Goal: Ask a question

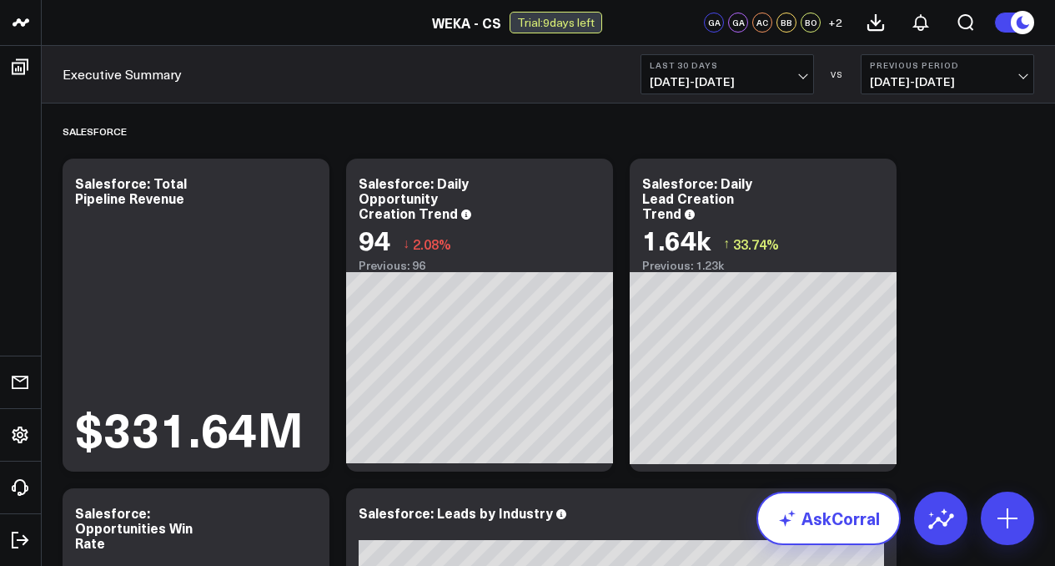
click at [861, 513] on link "AskCorral" at bounding box center [829, 517] width 144 height 53
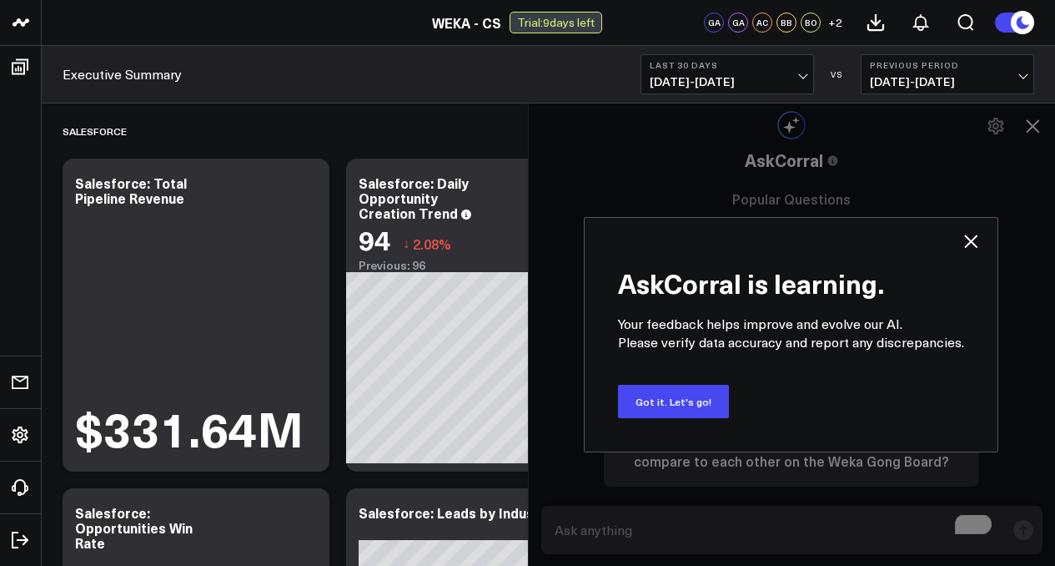
click at [742, 407] on div "AskCorral is learning. Your feedback helps improve and evolve our AI. Please ve…" at bounding box center [791, 334] width 415 height 235
click at [703, 401] on button "Got it. Let's go!" at bounding box center [673, 401] width 111 height 33
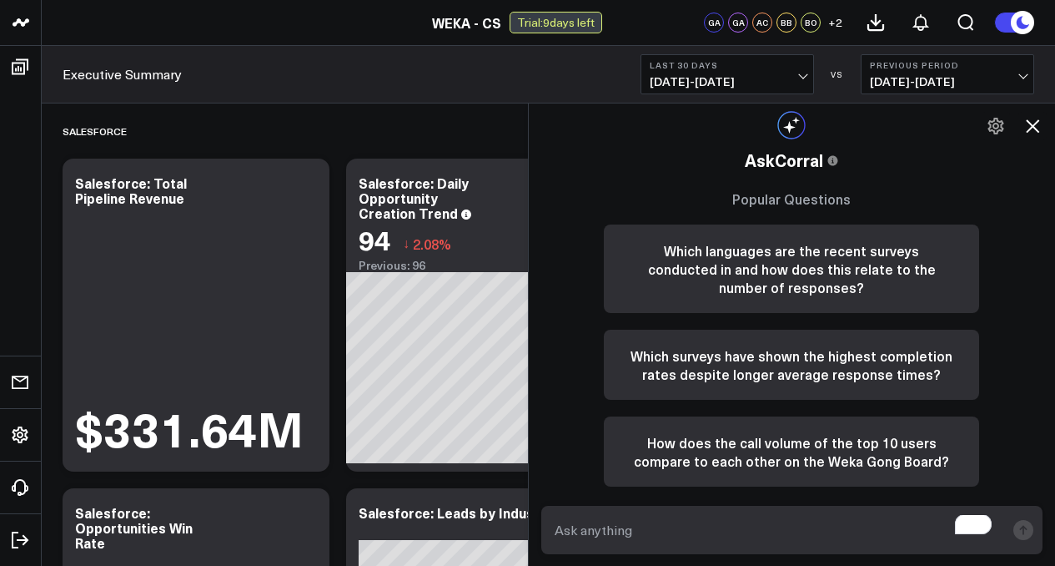
click at [706, 522] on textarea "To enrich screen reader interactions, please activate Accessibility in Grammarl…" at bounding box center [777, 530] width 455 height 30
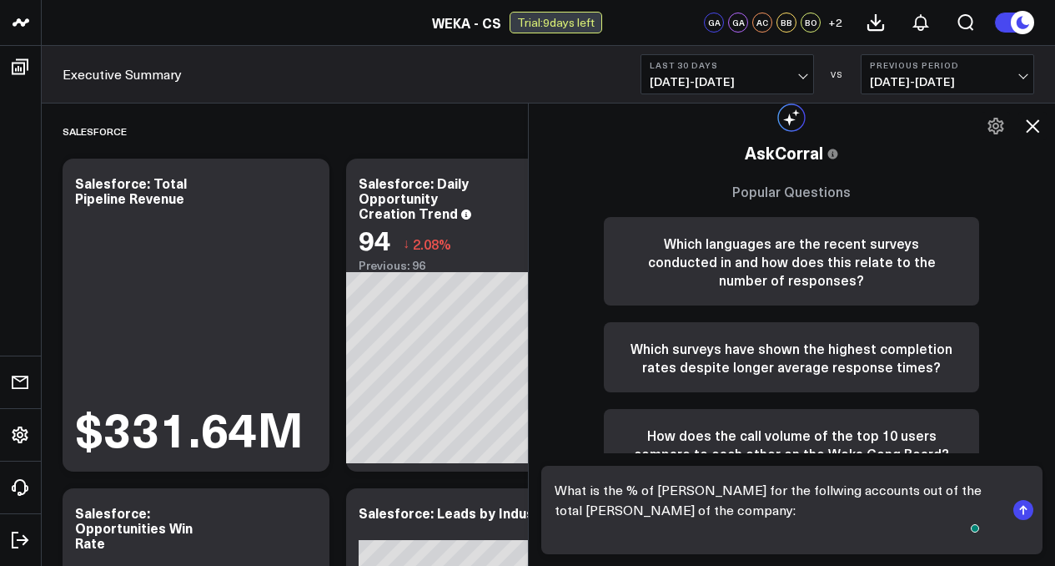
paste textarea "Tesla Corewave Omniva Australian Gov (UMBRA) Genomics [GEOGRAPHIC_DATA] Google …"
type textarea "What is the % of [PERSON_NAME] for the follwing accounts out of the total [PERS…"
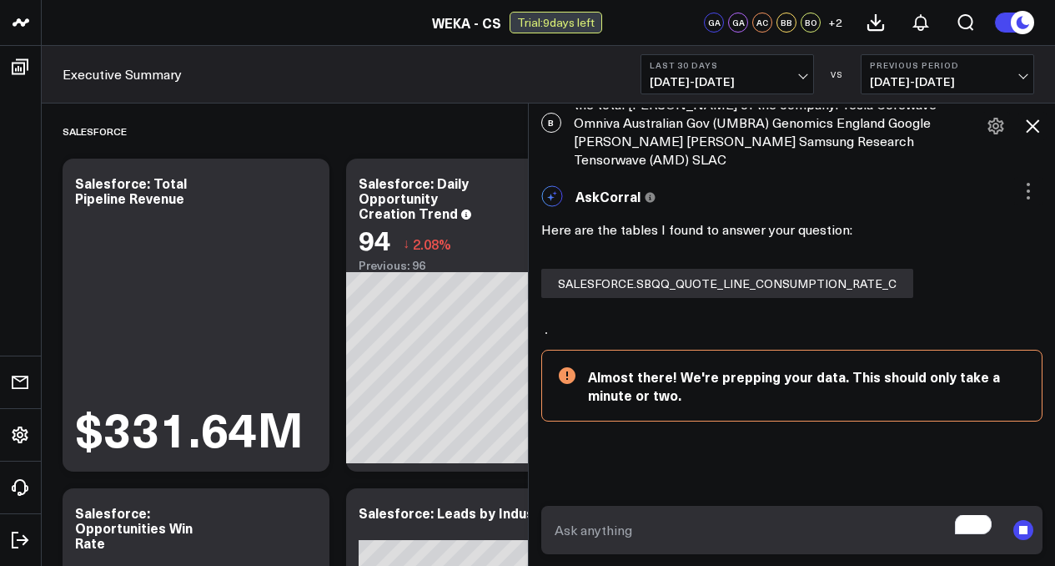
scroll to position [71, 0]
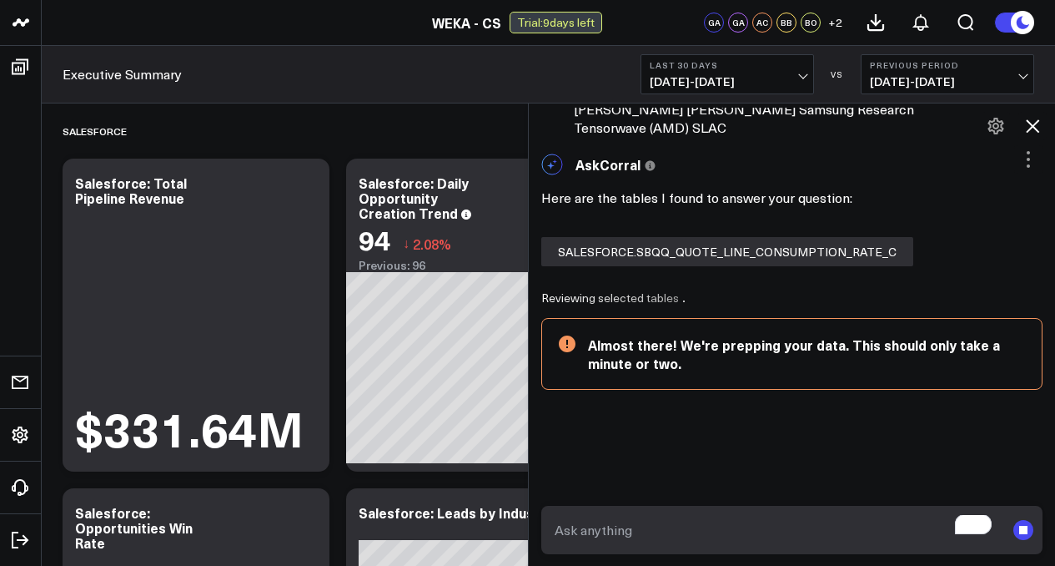
click at [832, 26] on span "+ 2" at bounding box center [835, 23] width 14 height 12
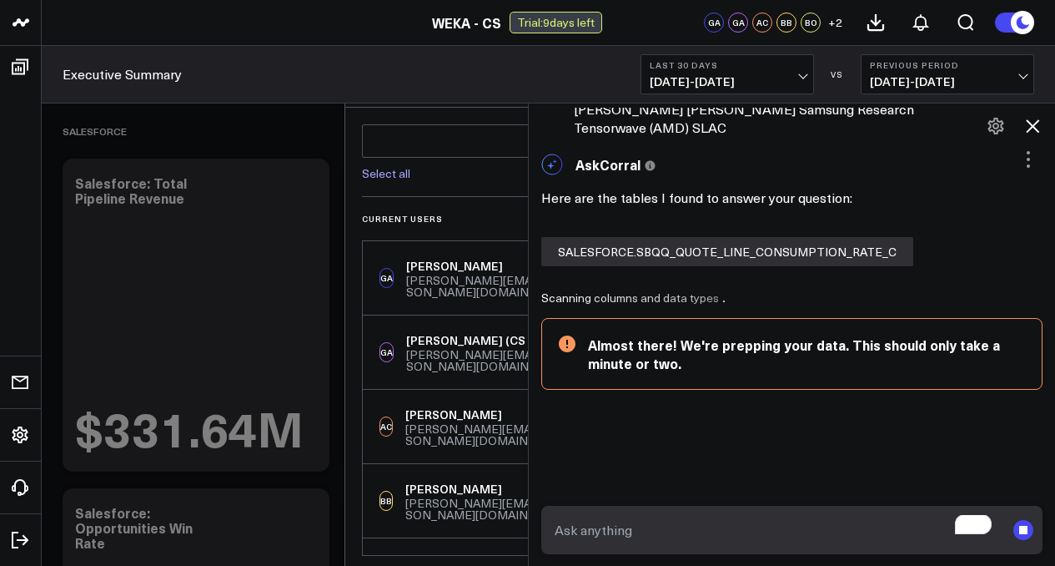
click at [832, 26] on span "+ 2" at bounding box center [835, 23] width 14 height 12
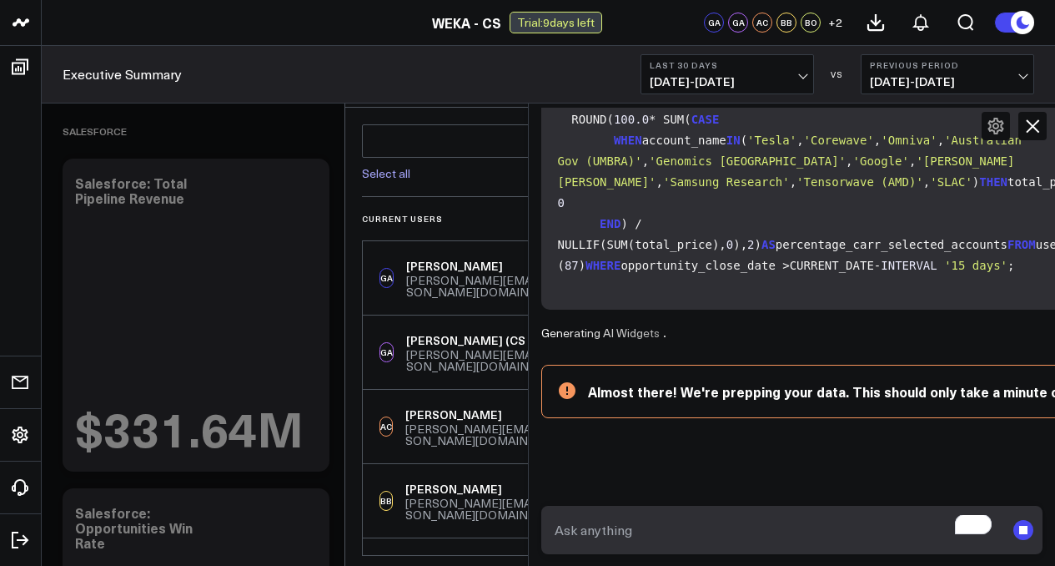
click at [450, 91] on div "Executive Summary Last 30 Days [DATE] - [DATE] VS Previous Period [DATE] - [DAT…" at bounding box center [548, 75] width 1013 height 58
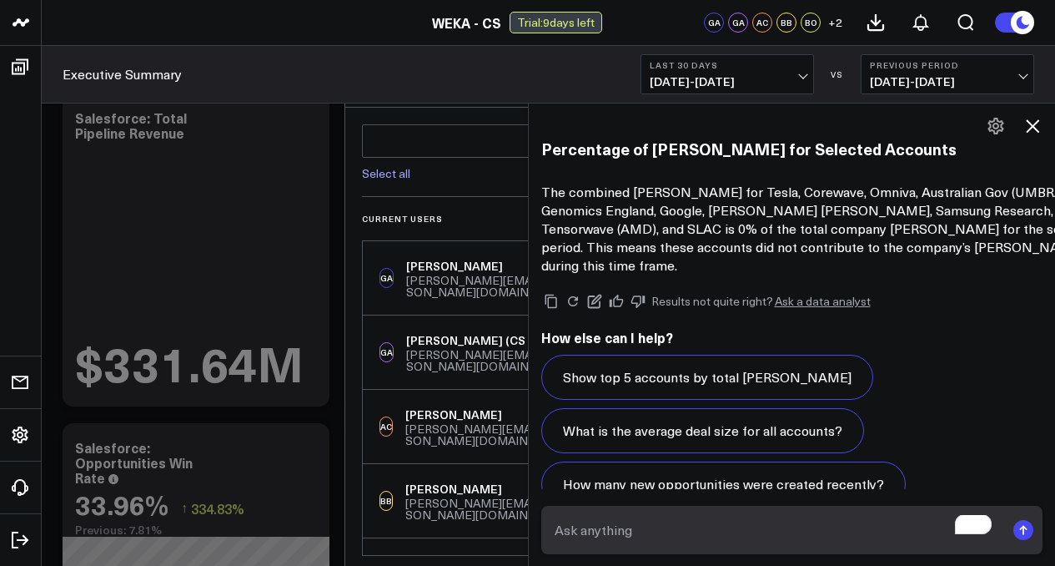
scroll to position [1762, 0]
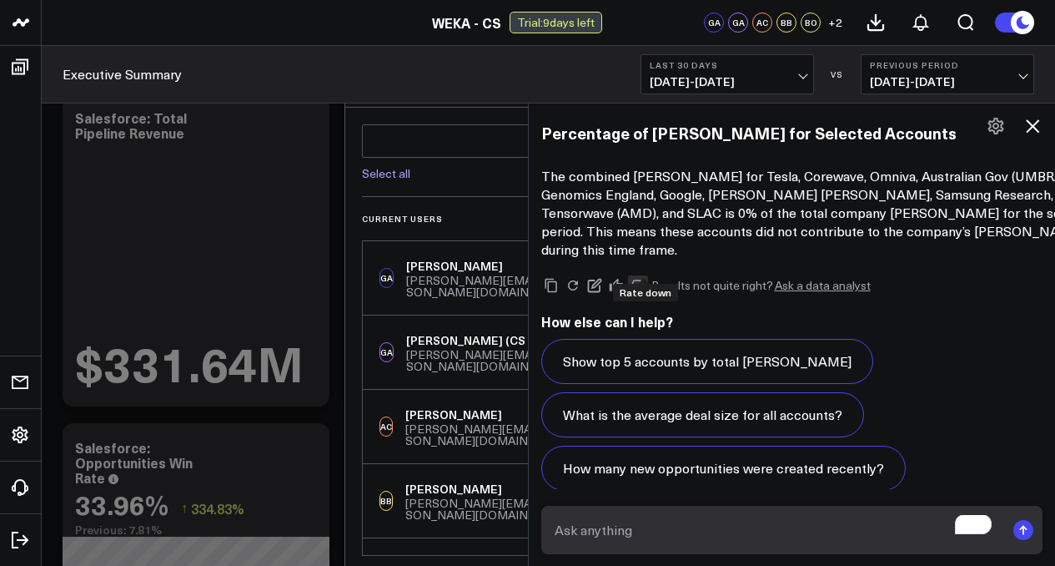
click at [644, 278] on icon at bounding box center [638, 285] width 15 height 15
click at [756, 530] on textarea "To enrich screen reader interactions, please activate Accessibility in Grammarl…" at bounding box center [777, 530] width 455 height 30
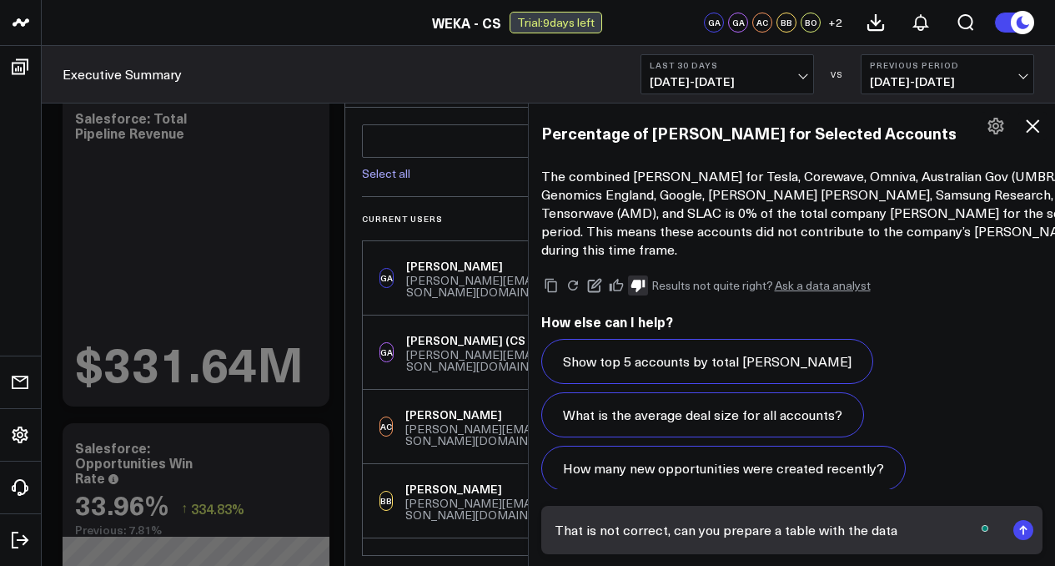
type textarea "That is not correct, can you prepare a table with the data?"
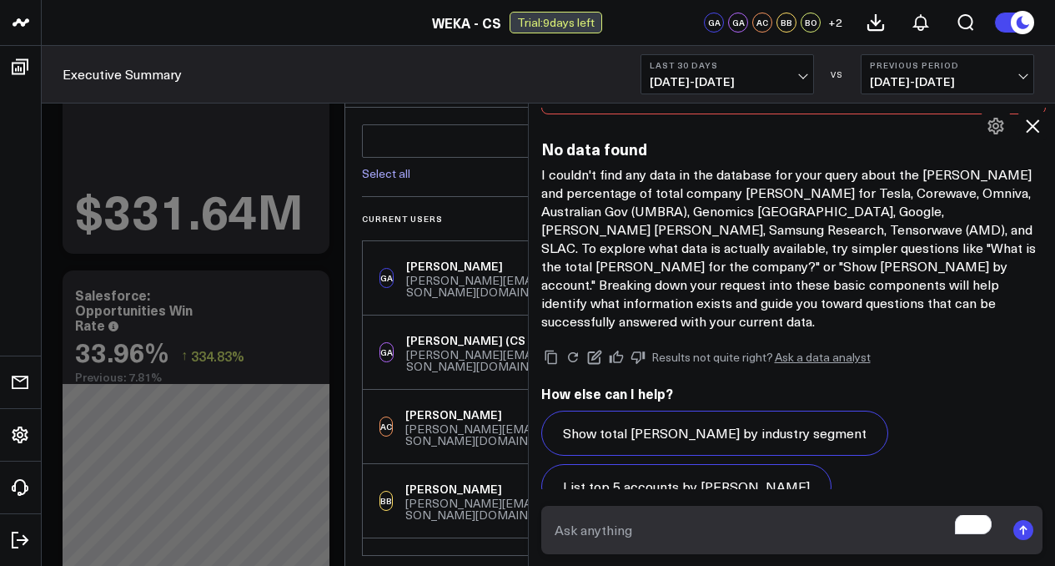
scroll to position [214, 0]
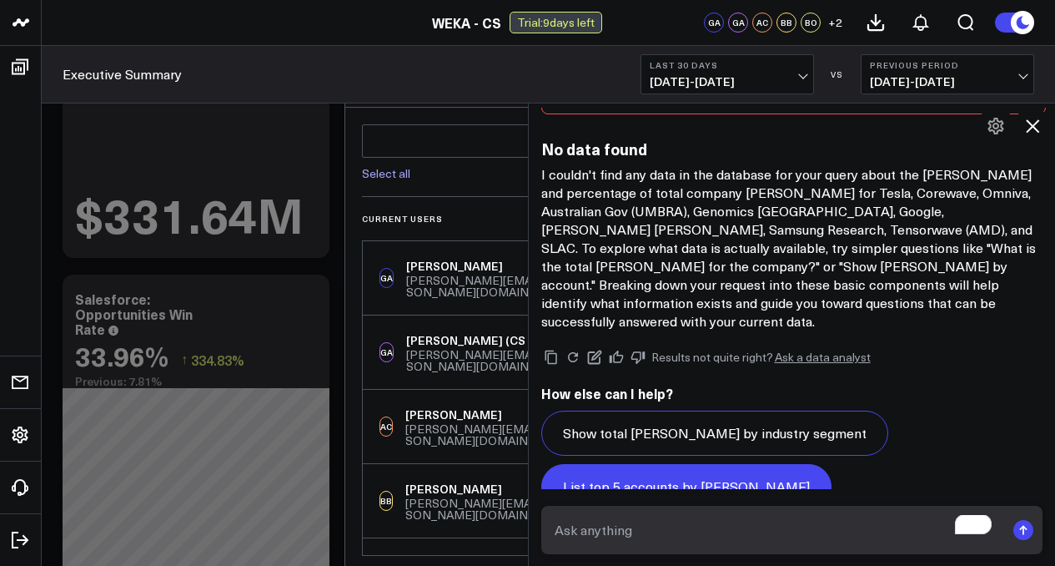
click at [832, 464] on button "List top 5 accounts by [PERSON_NAME]" at bounding box center [686, 486] width 290 height 45
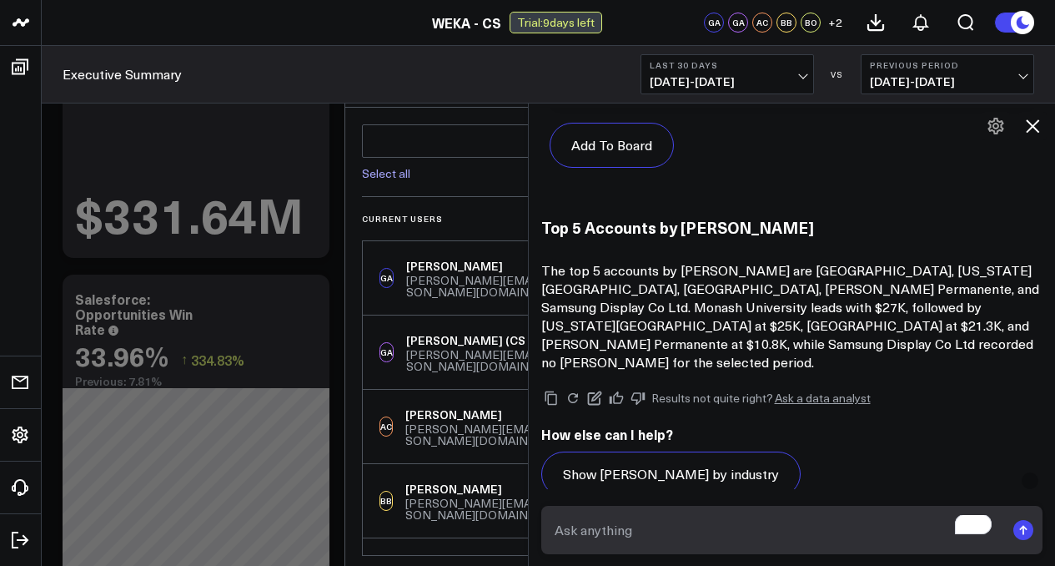
scroll to position [5056, 0]
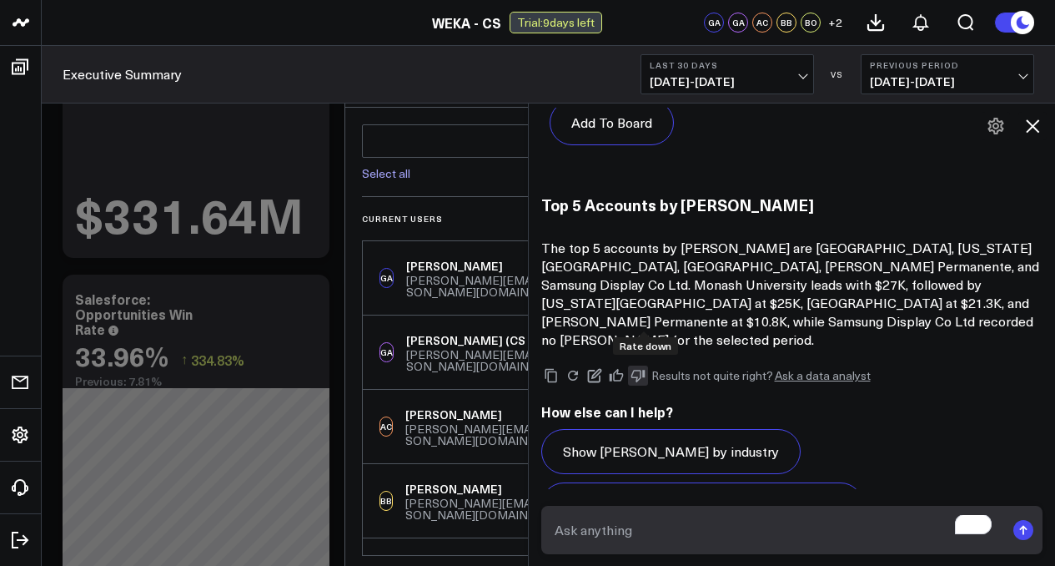
click at [640, 368] on icon at bounding box center [638, 375] width 15 height 15
click at [801, 369] on link "Ask a data analyst" at bounding box center [823, 375] width 96 height 12
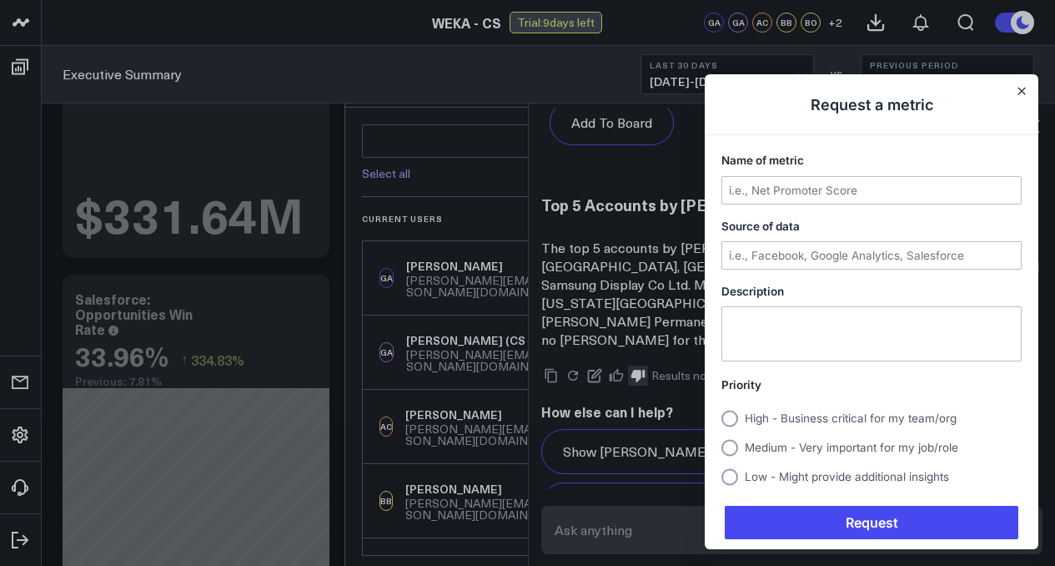
scroll to position [0, 0]
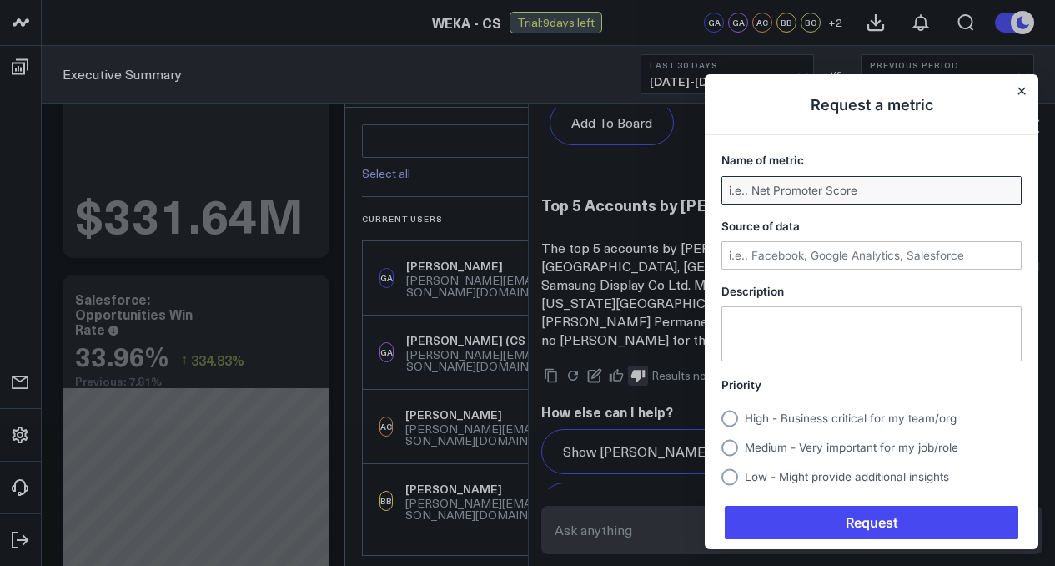
click at [791, 199] on input "Name of metric" at bounding box center [871, 190] width 299 height 27
type input "[PERSON_NAME]"
click at [833, 247] on input "Source of data" at bounding box center [871, 255] width 299 height 27
type input "F"
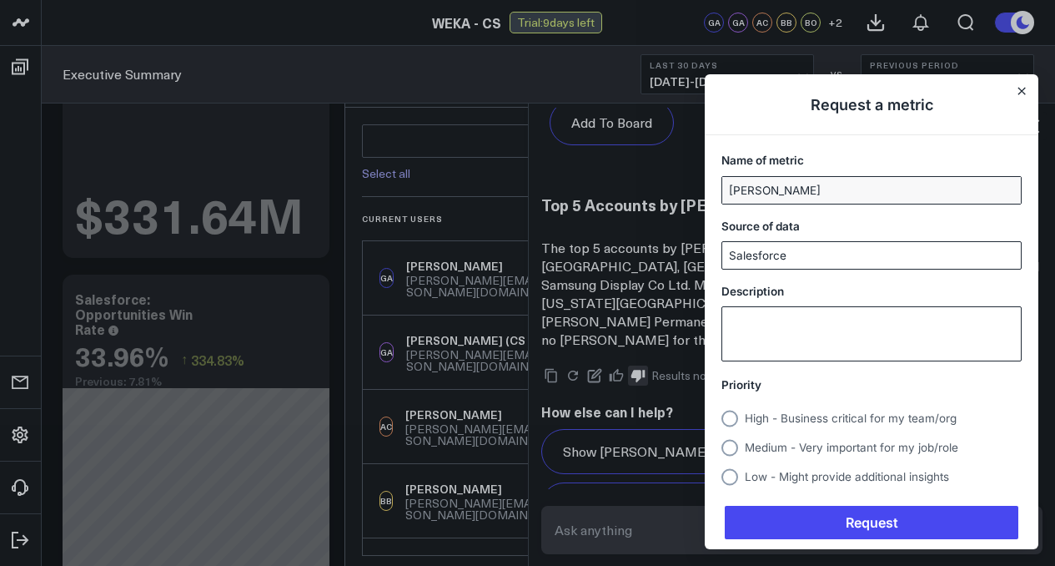
type input "Salesforce"
click at [847, 330] on textarea "Description" at bounding box center [871, 333] width 299 height 53
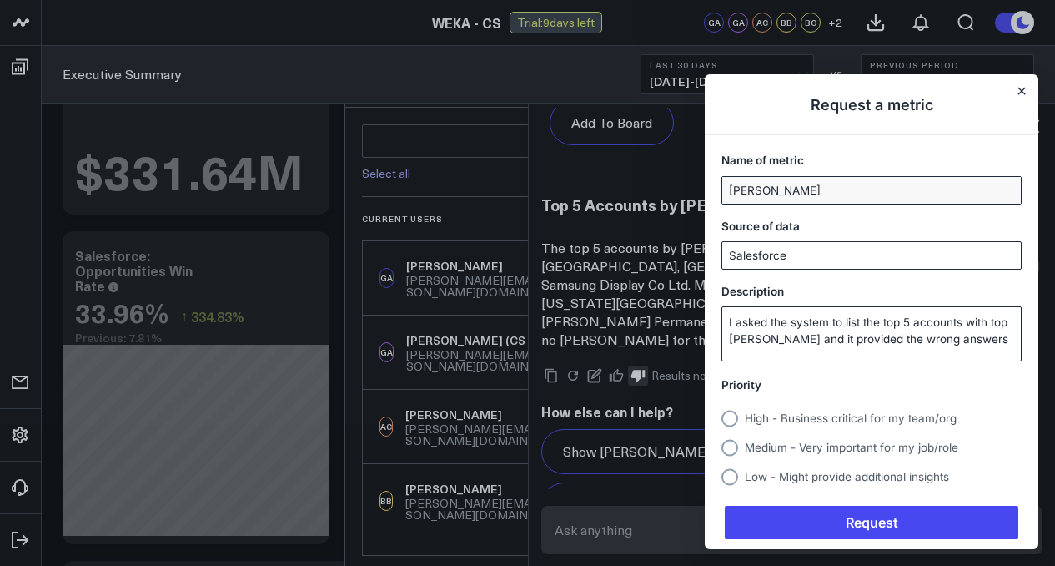
scroll to position [258, 0]
type textarea "I asked the system to list the top 5 accounts with top [PERSON_NAME] and it pro…"
click at [859, 443] on span "Medium - Very important for my job/role" at bounding box center [852, 446] width 214 height 13
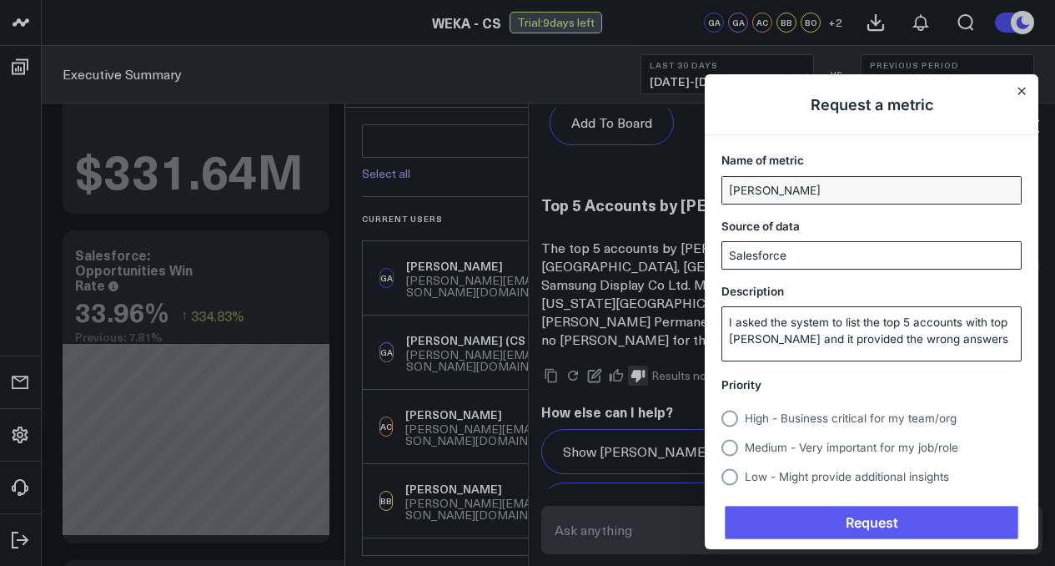
click at [883, 516] on span "Request" at bounding box center [872, 521] width 294 height 33
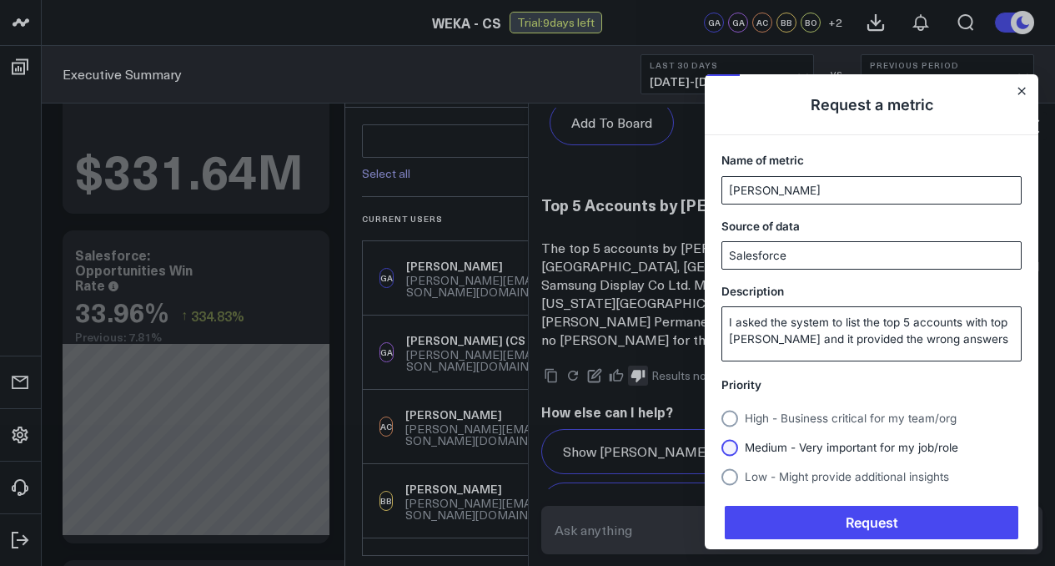
click at [736, 451] on circle "Usersnap widget" at bounding box center [729, 447] width 17 height 17
click at [721, 447] on input "Medium - Very important for my job/role" at bounding box center [721, 447] width 0 height 0
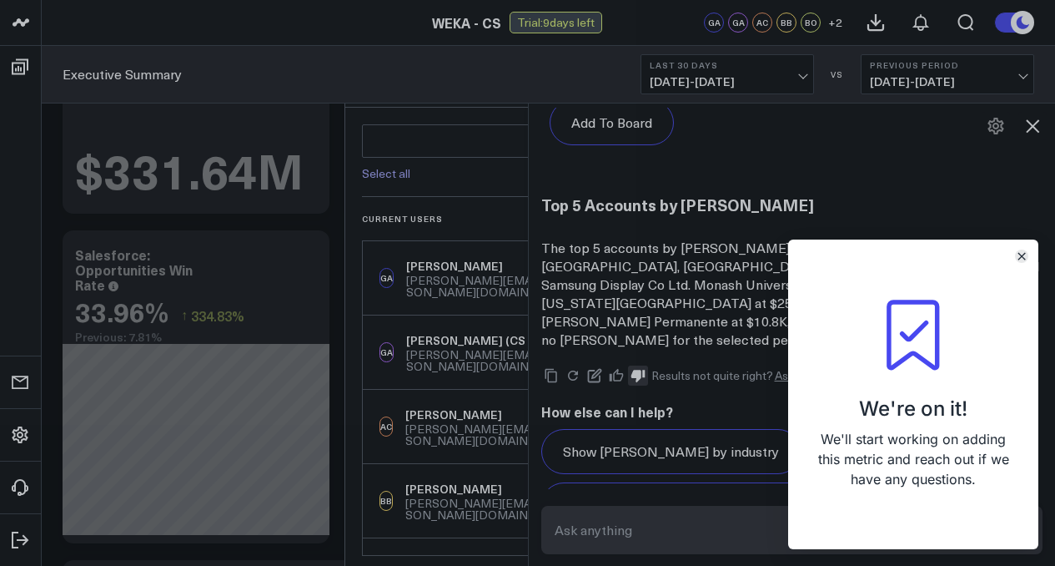
click at [1018, 255] on icon "Close" at bounding box center [1022, 256] width 8 height 8
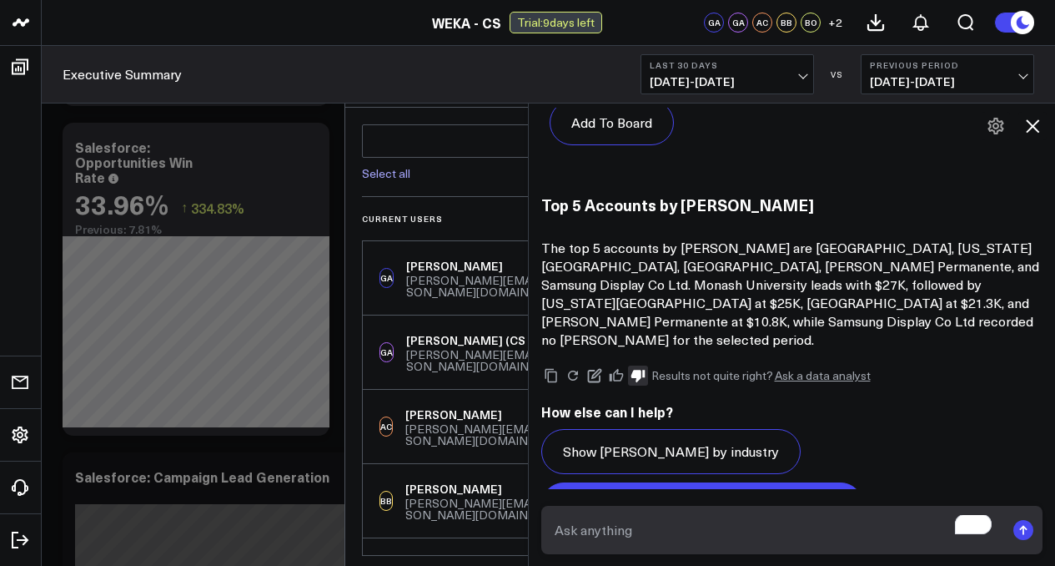
scroll to position [380, 0]
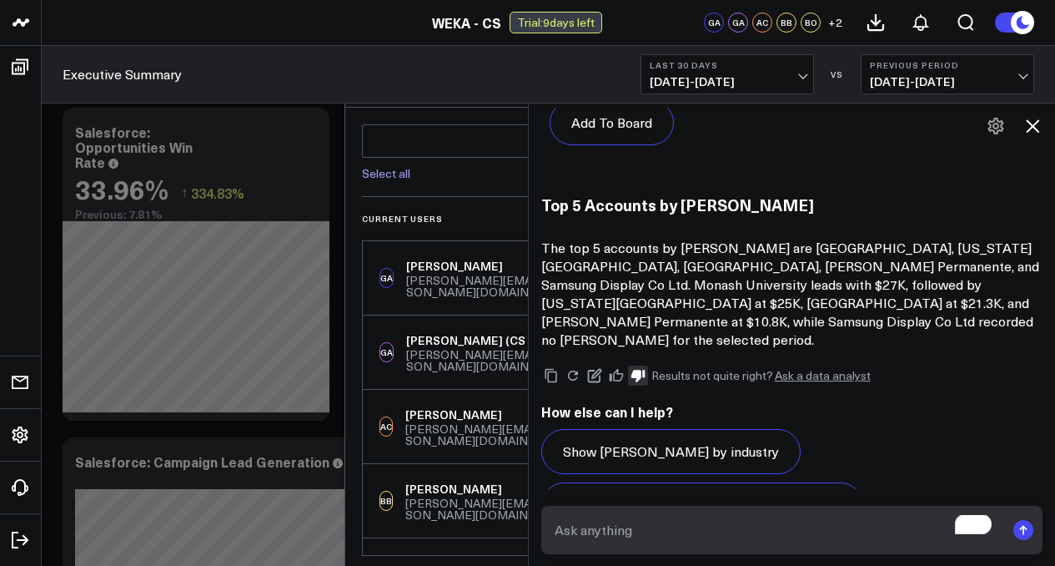
click at [1028, 128] on icon at bounding box center [1033, 126] width 20 height 20
